Goal: Information Seeking & Learning: Learn about a topic

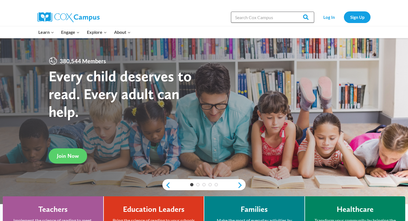
click at [274, 18] on input "Search in [URL][DOMAIN_NAME]" at bounding box center [272, 17] width 83 height 11
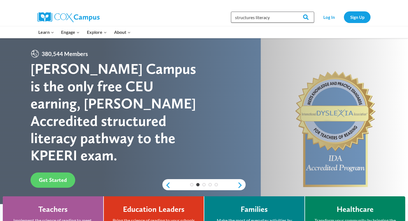
type input "structures literacy"
click at [293, 12] on input "Search" at bounding box center [304, 17] width 22 height 11
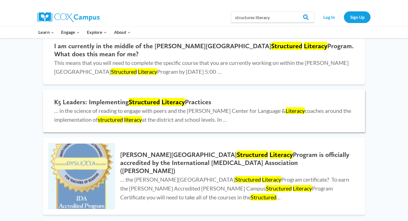
scroll to position [201, 0]
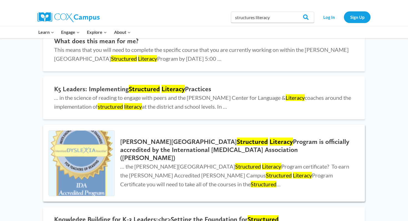
click at [157, 149] on h2 "[PERSON_NAME] Campus Structured Literacy Program is officially accredited by th…" at bounding box center [237, 150] width 234 height 24
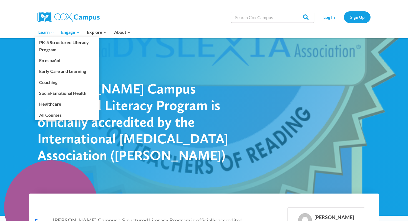
click at [43, 33] on span "Learn Expand" at bounding box center [46, 32] width 16 height 7
click at [52, 44] on link "PK-5 Structured Literacy Program" at bounding box center [67, 46] width 65 height 18
